Goal: Information Seeking & Learning: Learn about a topic

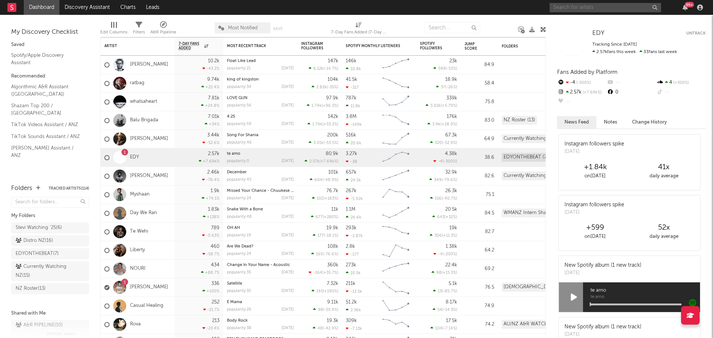
click at [582, 7] on input "text" at bounding box center [604, 7] width 111 height 9
click at [585, 8] on input "[PERSON_NAME]" at bounding box center [604, 7] width 111 height 9
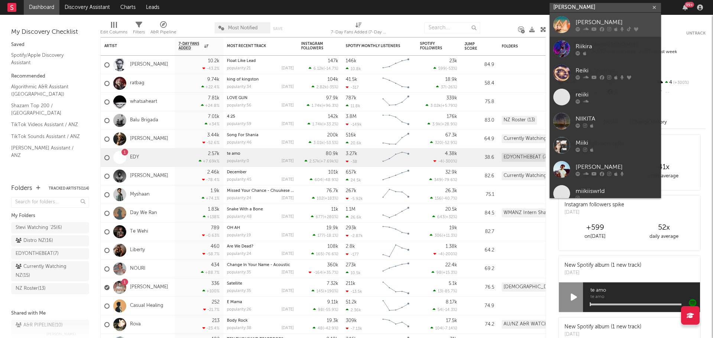
type input "[PERSON_NAME]"
click at [589, 24] on div "[PERSON_NAME]" at bounding box center [616, 22] width 82 height 9
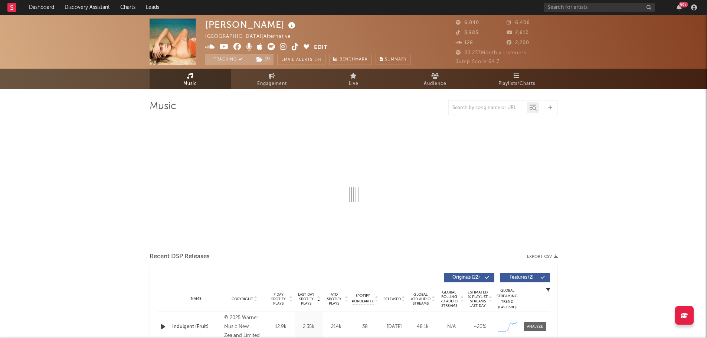
select select "6m"
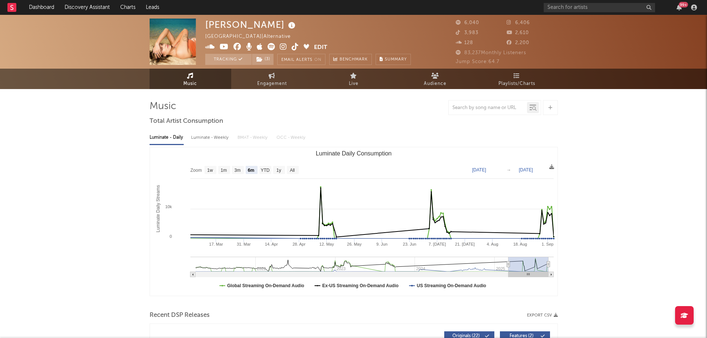
drag, startPoint x: 45, startPoint y: 152, endPoint x: 65, endPoint y: 147, distance: 19.9
click at [500, 79] on span "Playlists/Charts" at bounding box center [516, 83] width 37 height 9
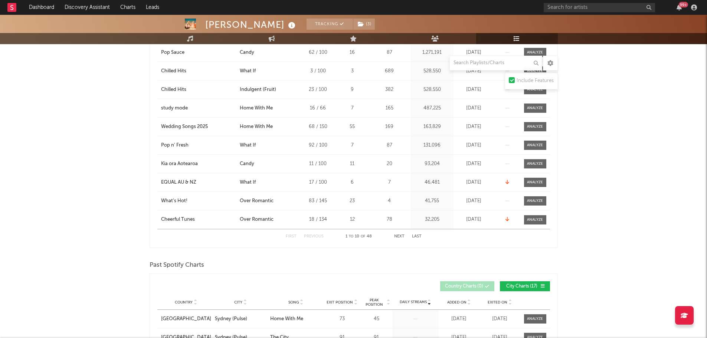
scroll to position [114, 0]
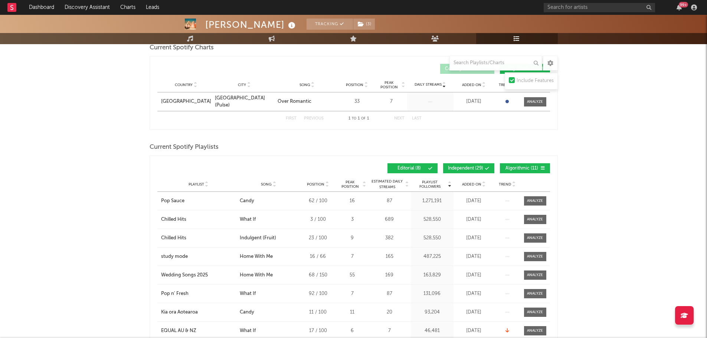
click at [475, 186] on span "Added On" at bounding box center [471, 184] width 19 height 4
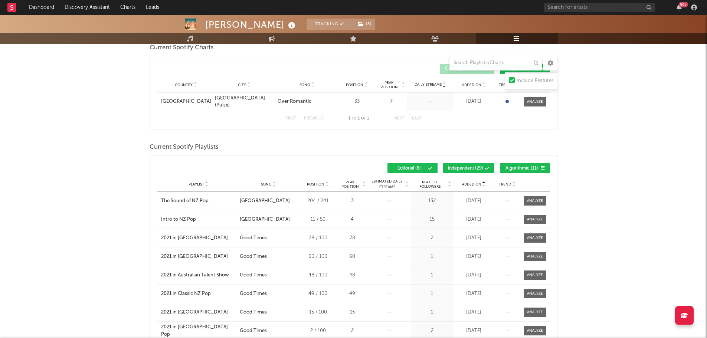
click at [474, 181] on div "Added On" at bounding box center [473, 184] width 37 height 6
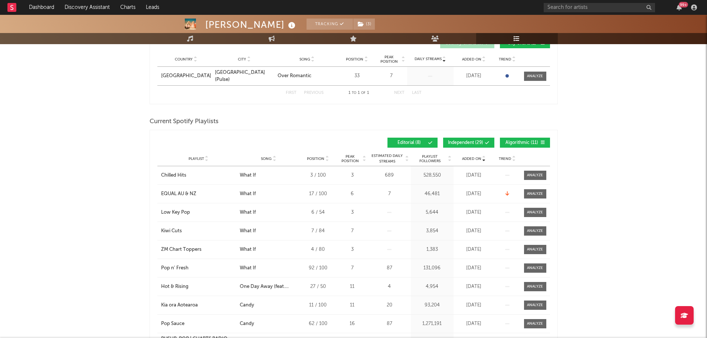
scroll to position [40, 0]
